Goal: Browse casually

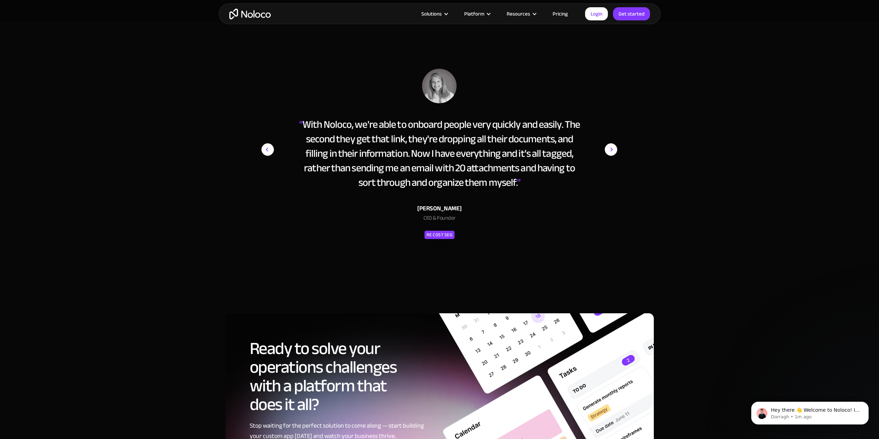
scroll to position [3627, 0]
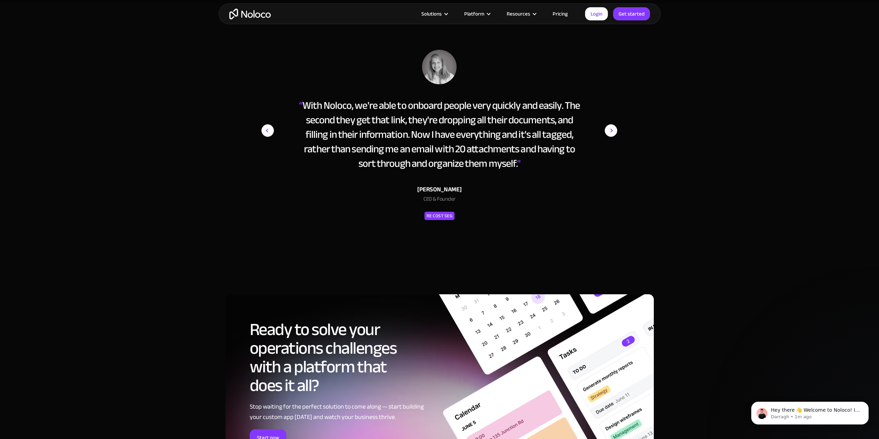
click at [614, 132] on img "next slide" at bounding box center [611, 131] width 12 height 162
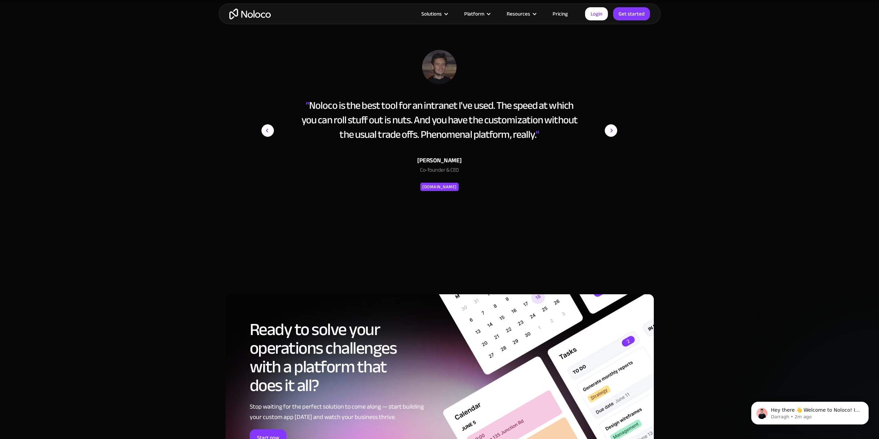
click at [614, 132] on img "next slide" at bounding box center [611, 131] width 12 height 162
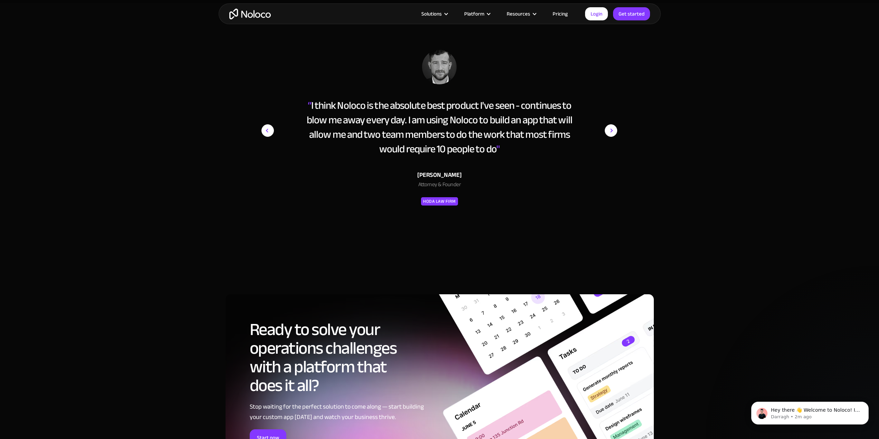
click at [614, 132] on img "next slide" at bounding box center [611, 131] width 12 height 162
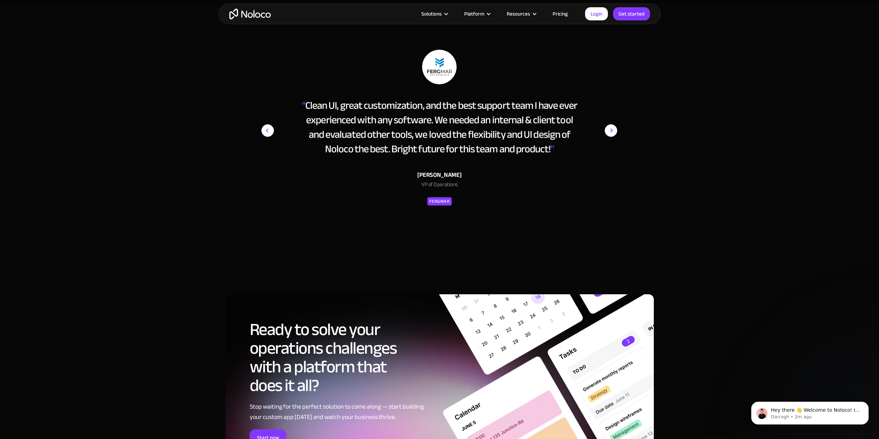
click at [614, 132] on img "next slide" at bounding box center [611, 131] width 12 height 162
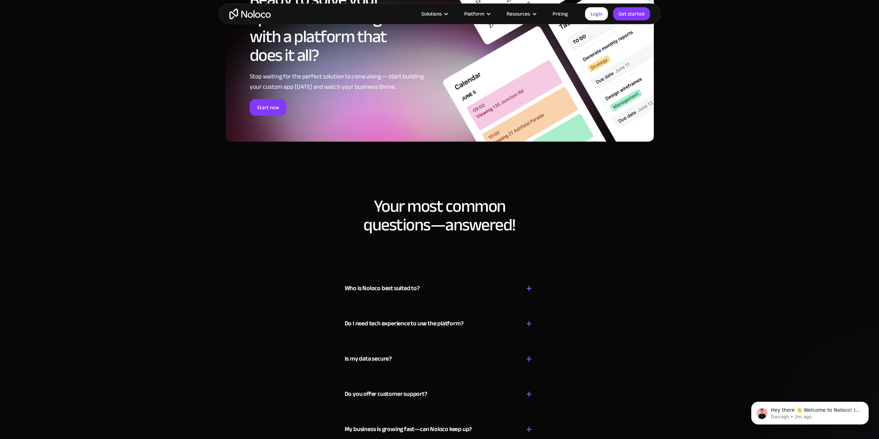
scroll to position [3972, 0]
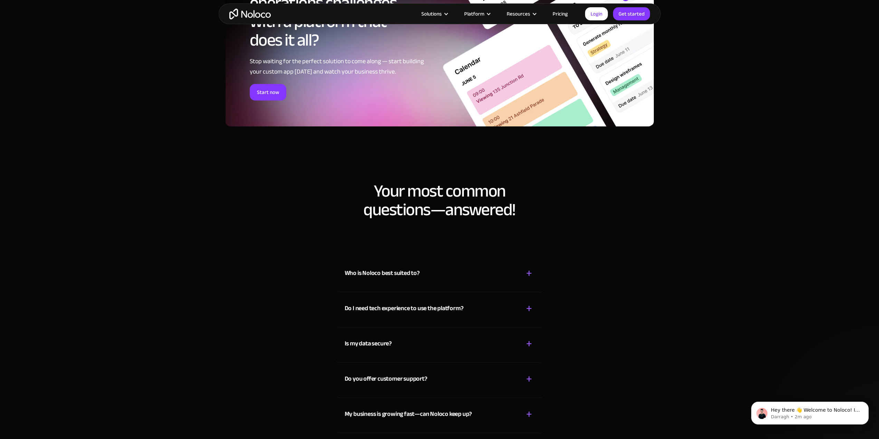
click at [530, 274] on div "+" at bounding box center [529, 273] width 6 height 12
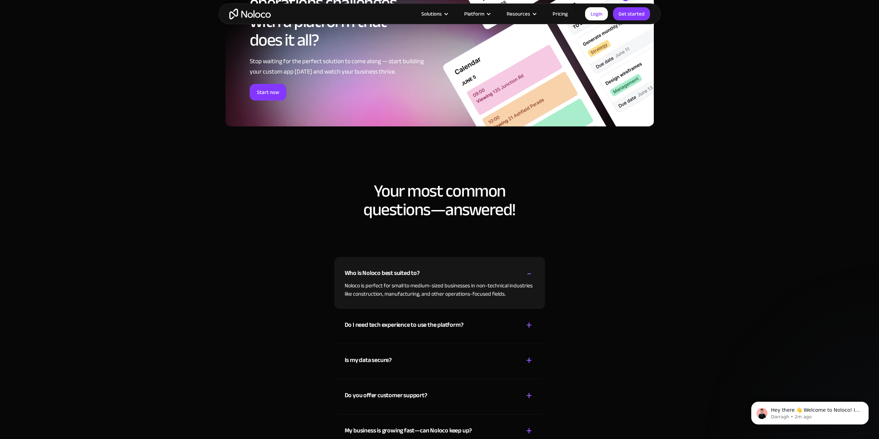
click at [530, 274] on div "-" at bounding box center [529, 273] width 5 height 12
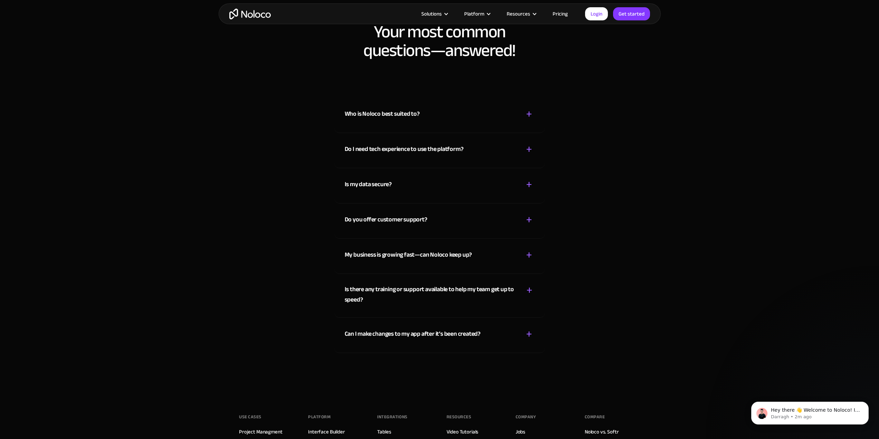
scroll to position [4106, 0]
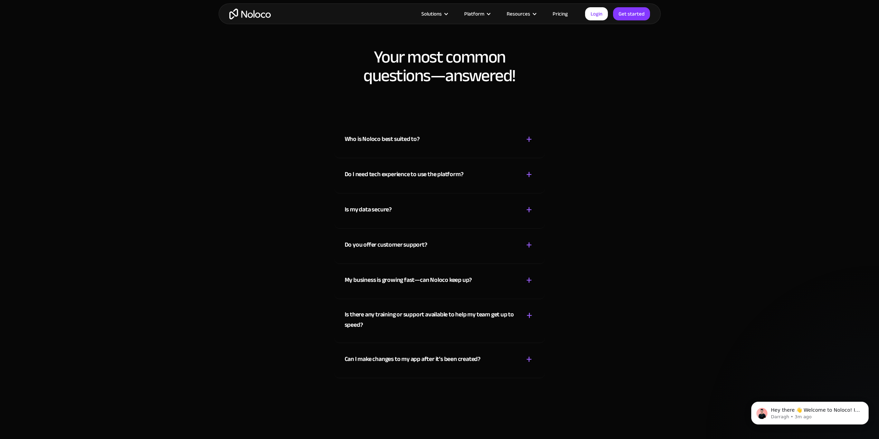
click at [529, 358] on div "+" at bounding box center [529, 359] width 6 height 12
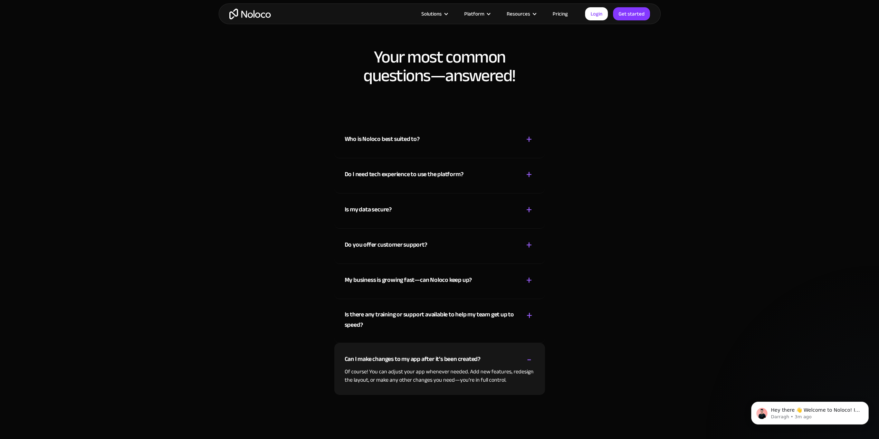
click at [529, 358] on div "-" at bounding box center [529, 359] width 5 height 12
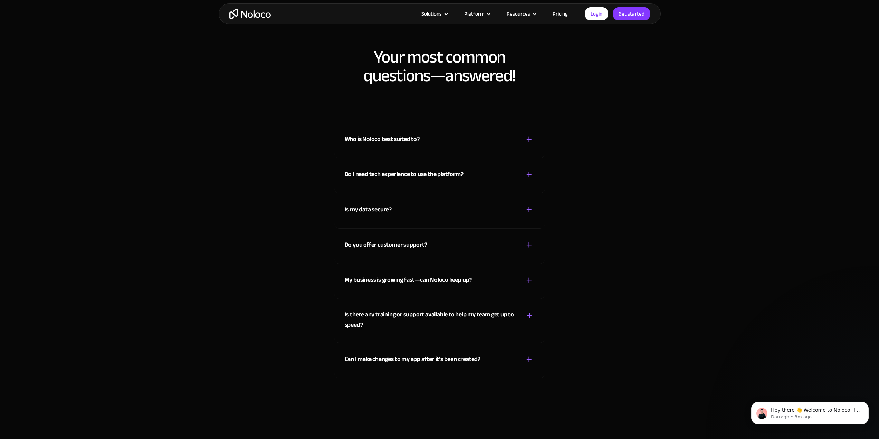
click at [531, 317] on div "+" at bounding box center [529, 315] width 6 height 12
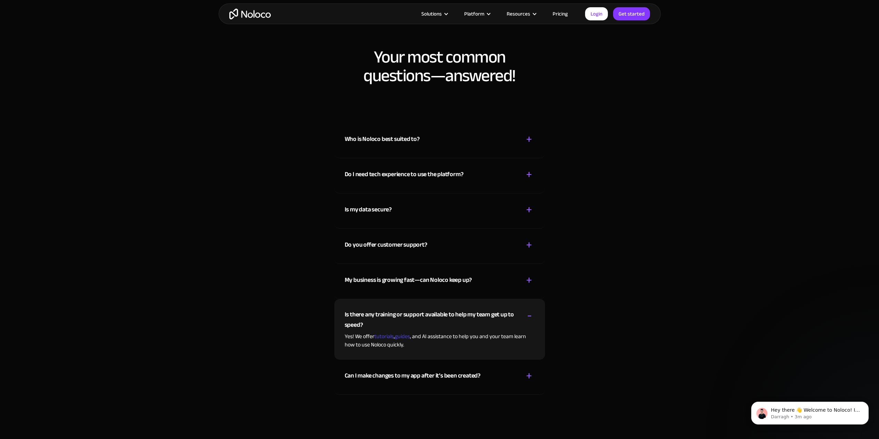
click at [531, 317] on div "-" at bounding box center [529, 315] width 5 height 12
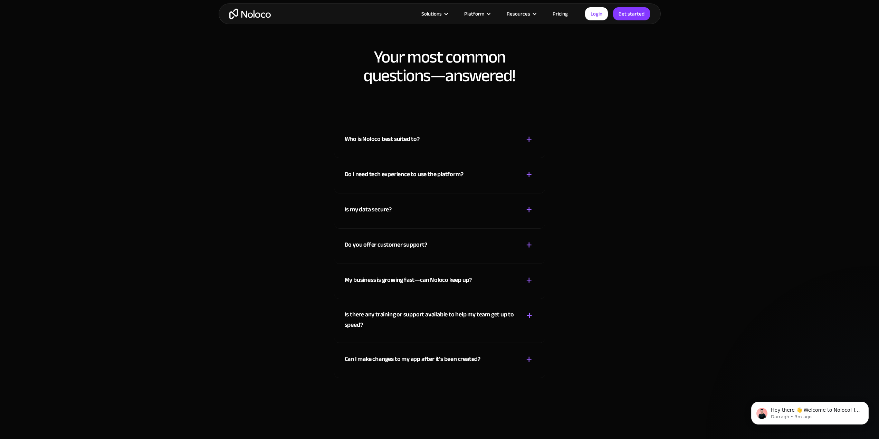
click at [528, 277] on div "+" at bounding box center [529, 280] width 6 height 12
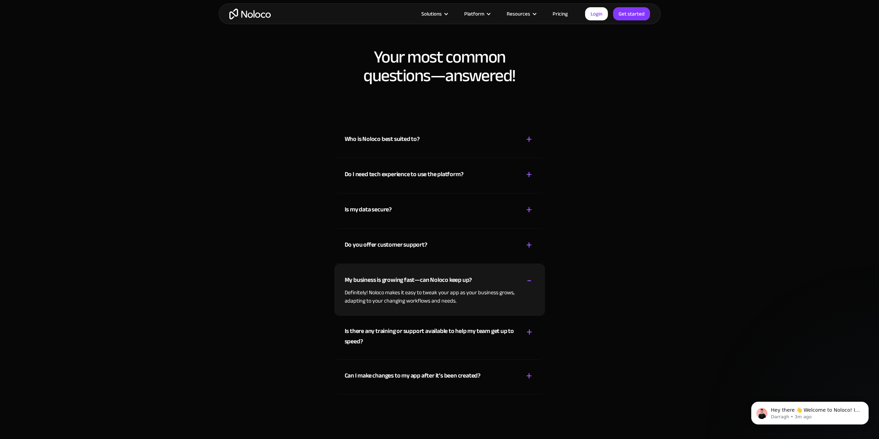
click at [528, 277] on div "-" at bounding box center [529, 280] width 5 height 12
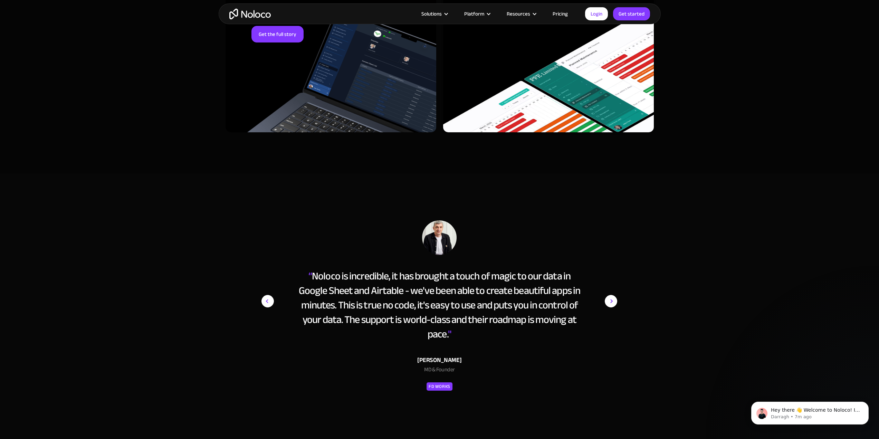
scroll to position [3523, 0]
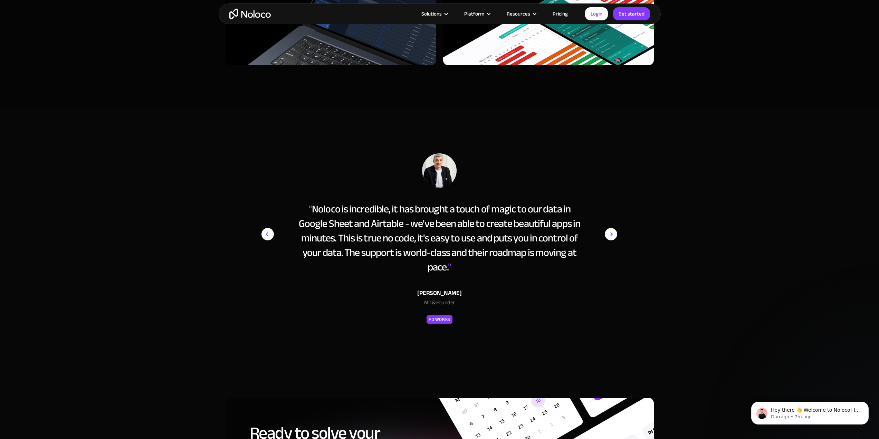
click at [612, 236] on img "next slide" at bounding box center [611, 234] width 12 height 162
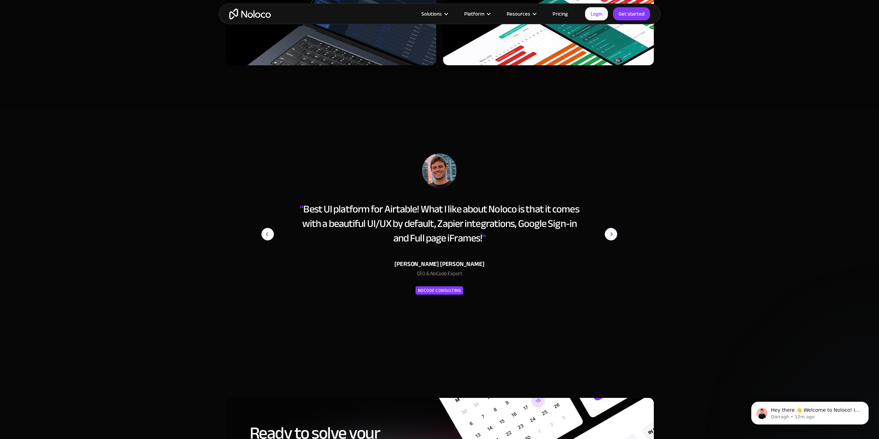
click at [611, 238] on img "next slide" at bounding box center [611, 234] width 12 height 162
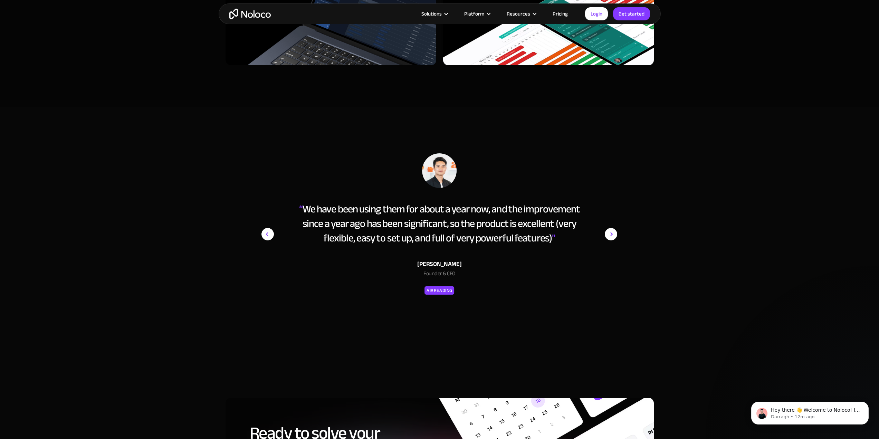
click at [611, 238] on img "next slide" at bounding box center [611, 234] width 12 height 162
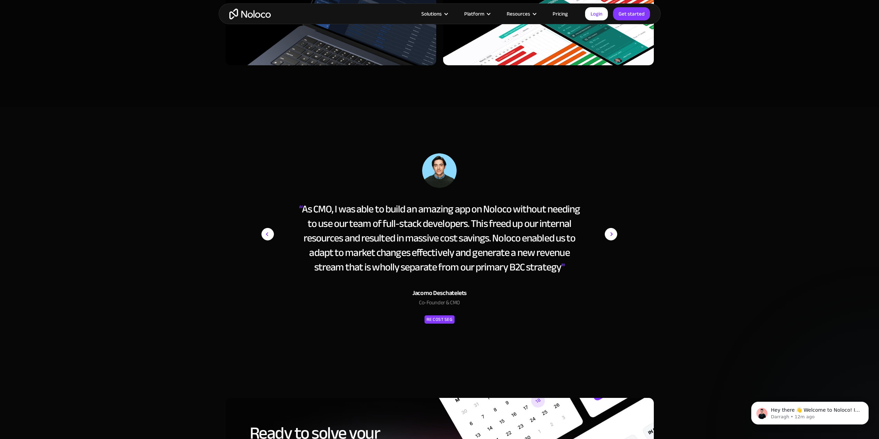
click at [611, 238] on img "next slide" at bounding box center [611, 234] width 12 height 162
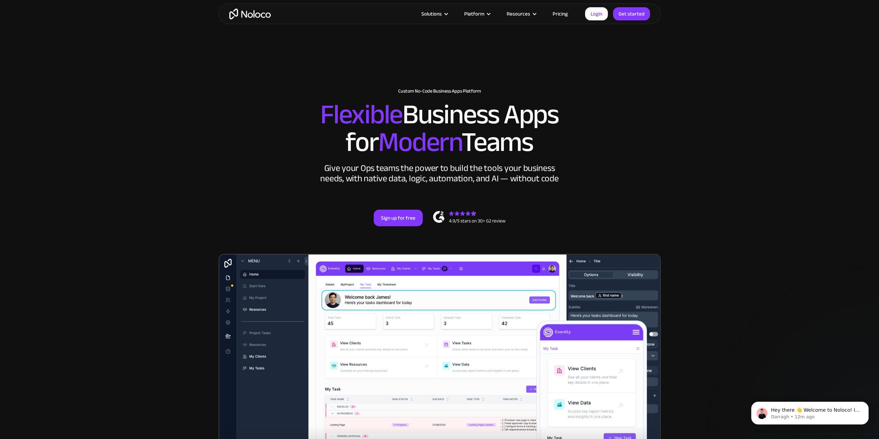
scroll to position [0, 0]
